Goal: Navigation & Orientation: Find specific page/section

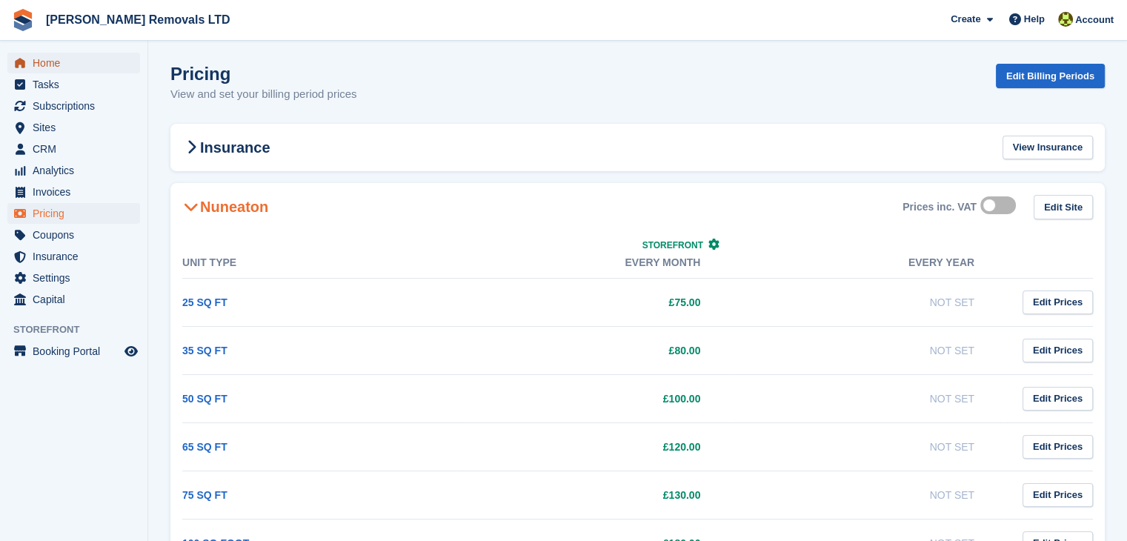
click at [76, 72] on span "Home" at bounding box center [77, 63] width 89 height 21
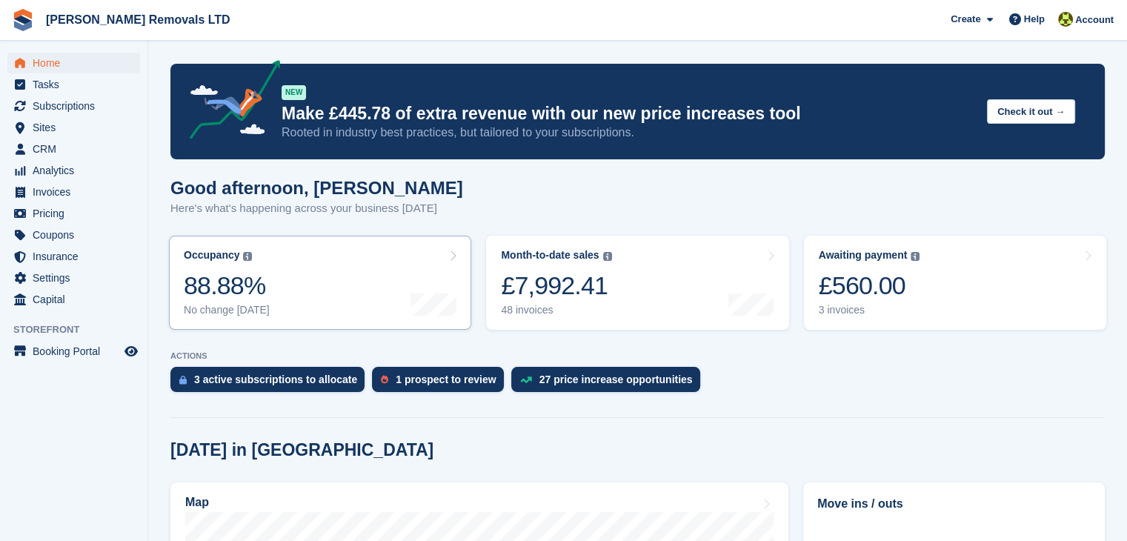
click at [407, 312] on link "Occupancy The percentage of all currently allocated units in terms of area. Inc…" at bounding box center [320, 283] width 302 height 94
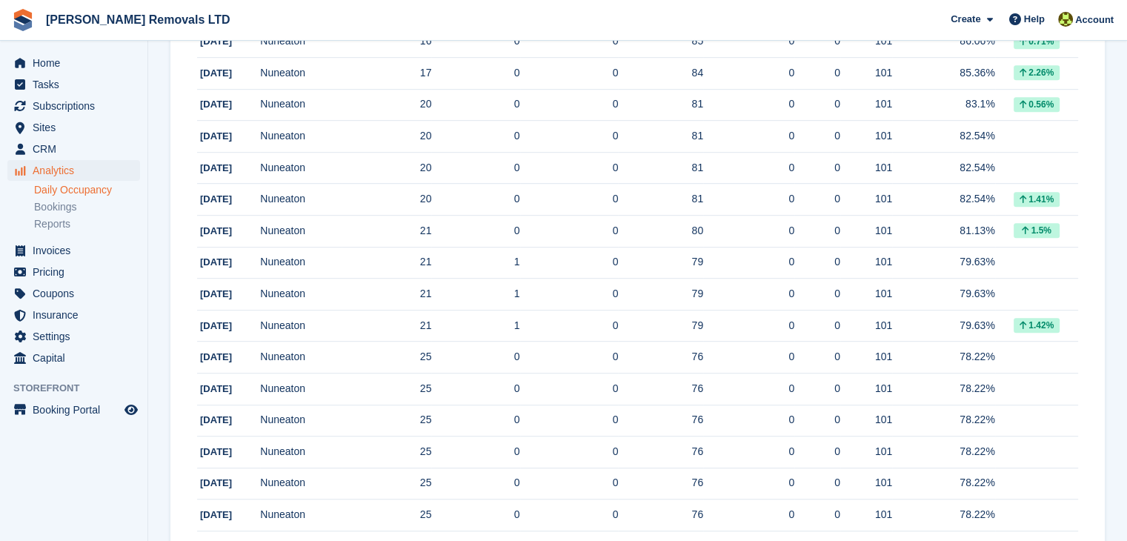
scroll to position [1312, 0]
